Goal: Information Seeking & Learning: Understand process/instructions

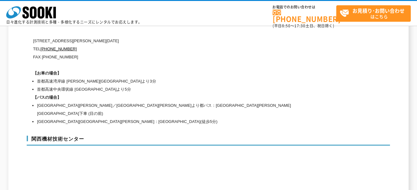
scroll to position [2886, 0]
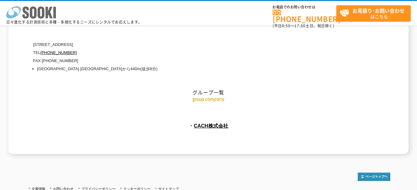
click at [35, 10] on icon at bounding box center [33, 13] width 7 height 12
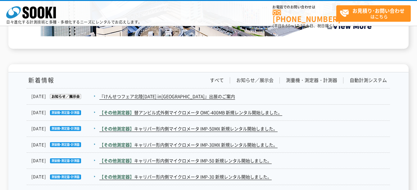
scroll to position [956, 0]
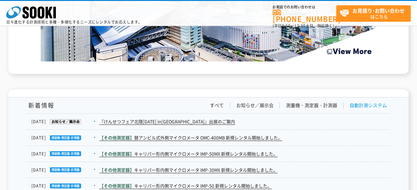
click at [355, 108] on link "自動計測システム" at bounding box center [368, 105] width 37 height 7
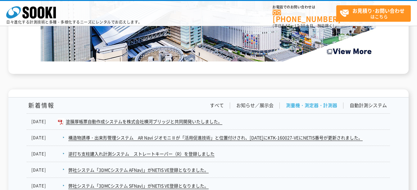
click at [323, 104] on link "測量機・測定器・計測器" at bounding box center [311, 105] width 51 height 7
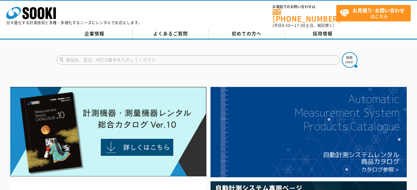
scroll to position [0, 0]
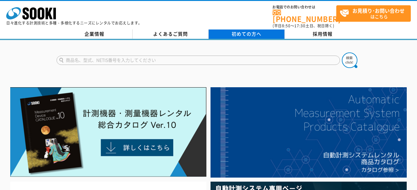
click at [242, 33] on link "初めての方へ" at bounding box center [247, 34] width 76 height 9
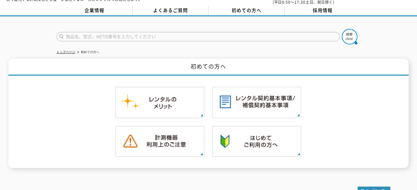
scroll to position [55, 0]
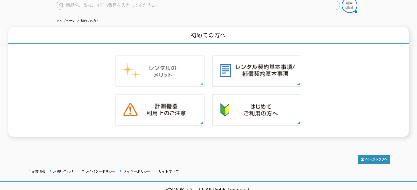
click at [147, 82] on img at bounding box center [160, 71] width 90 height 32
click at [151, 111] on img at bounding box center [160, 110] width 90 height 32
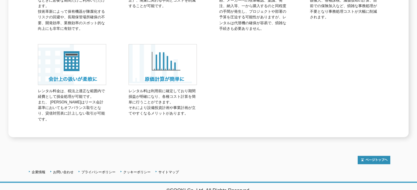
scroll to position [164, 0]
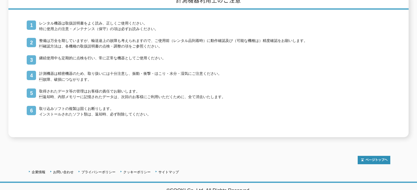
scroll to position [90, 0]
